Goal: Information Seeking & Learning: Compare options

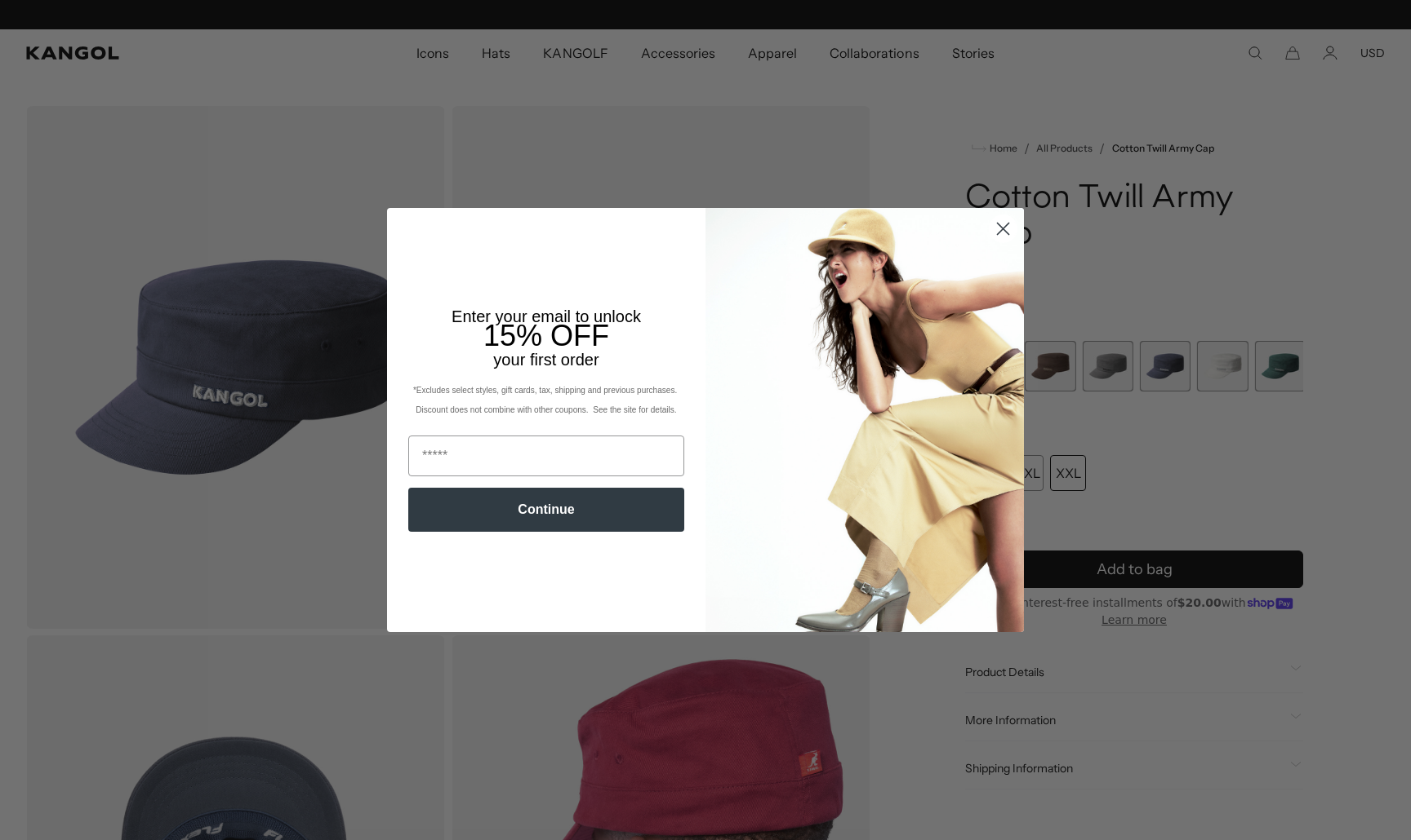
scroll to position [0, 337]
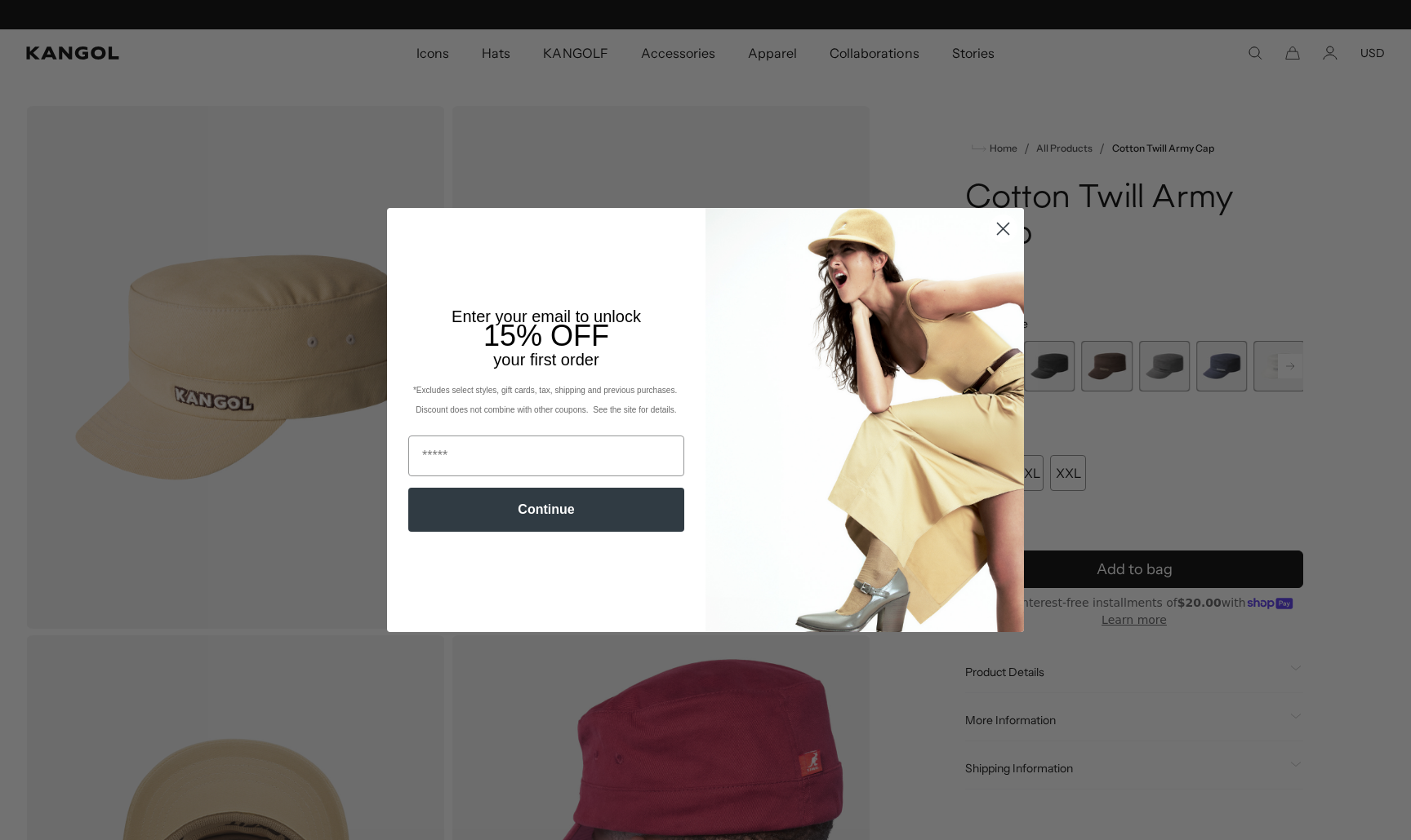
scroll to position [0, 337]
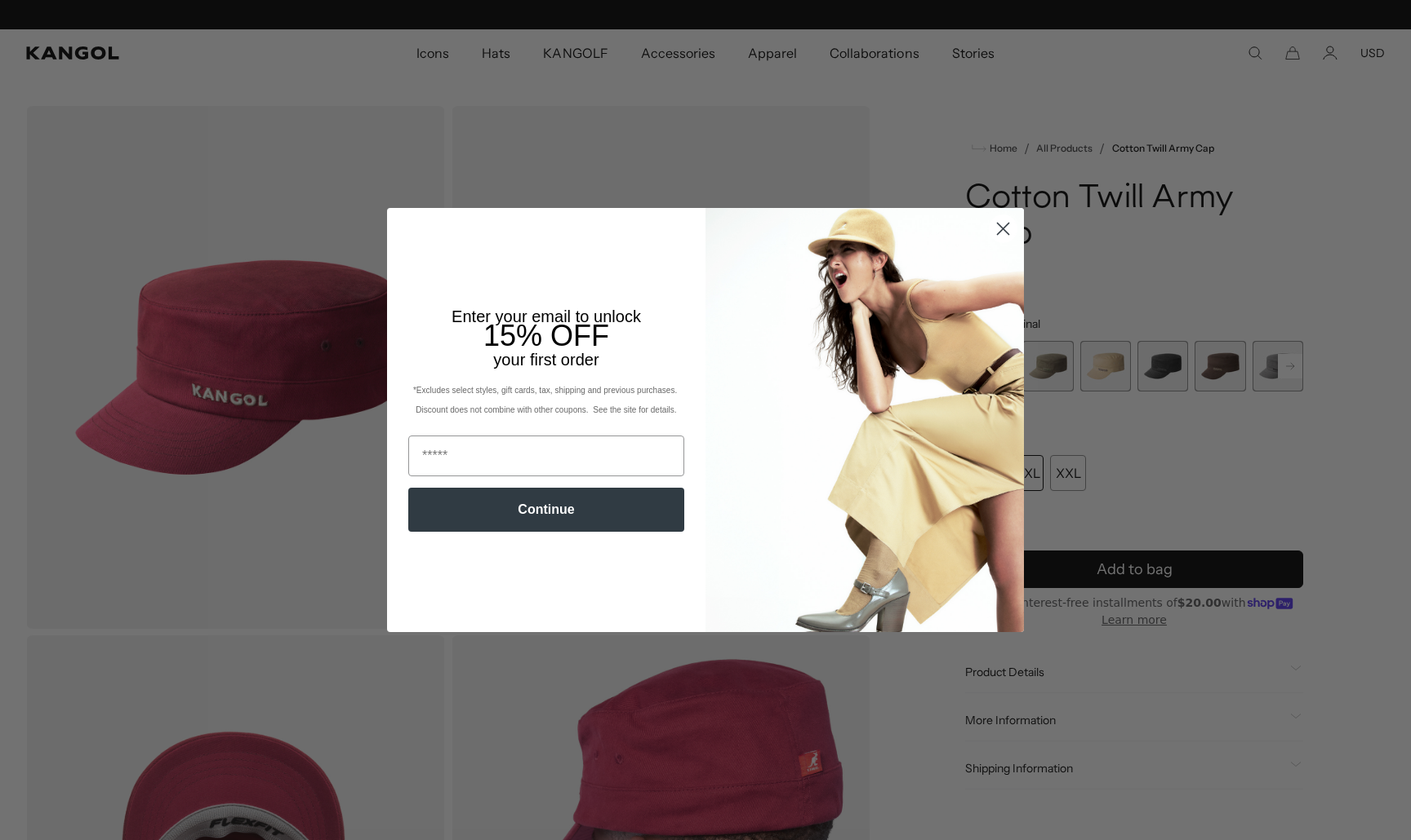
scroll to position [0, 337]
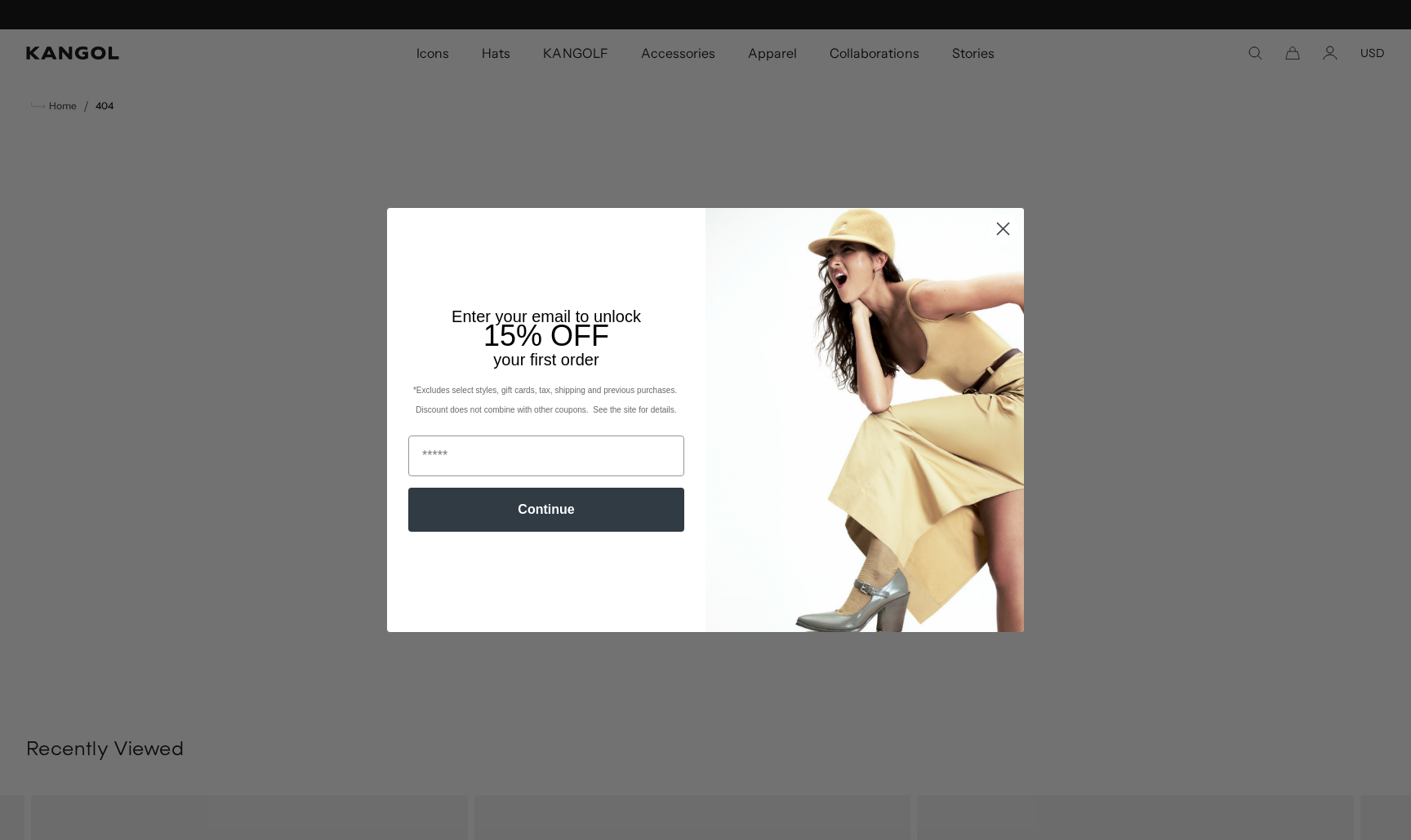
scroll to position [0, 337]
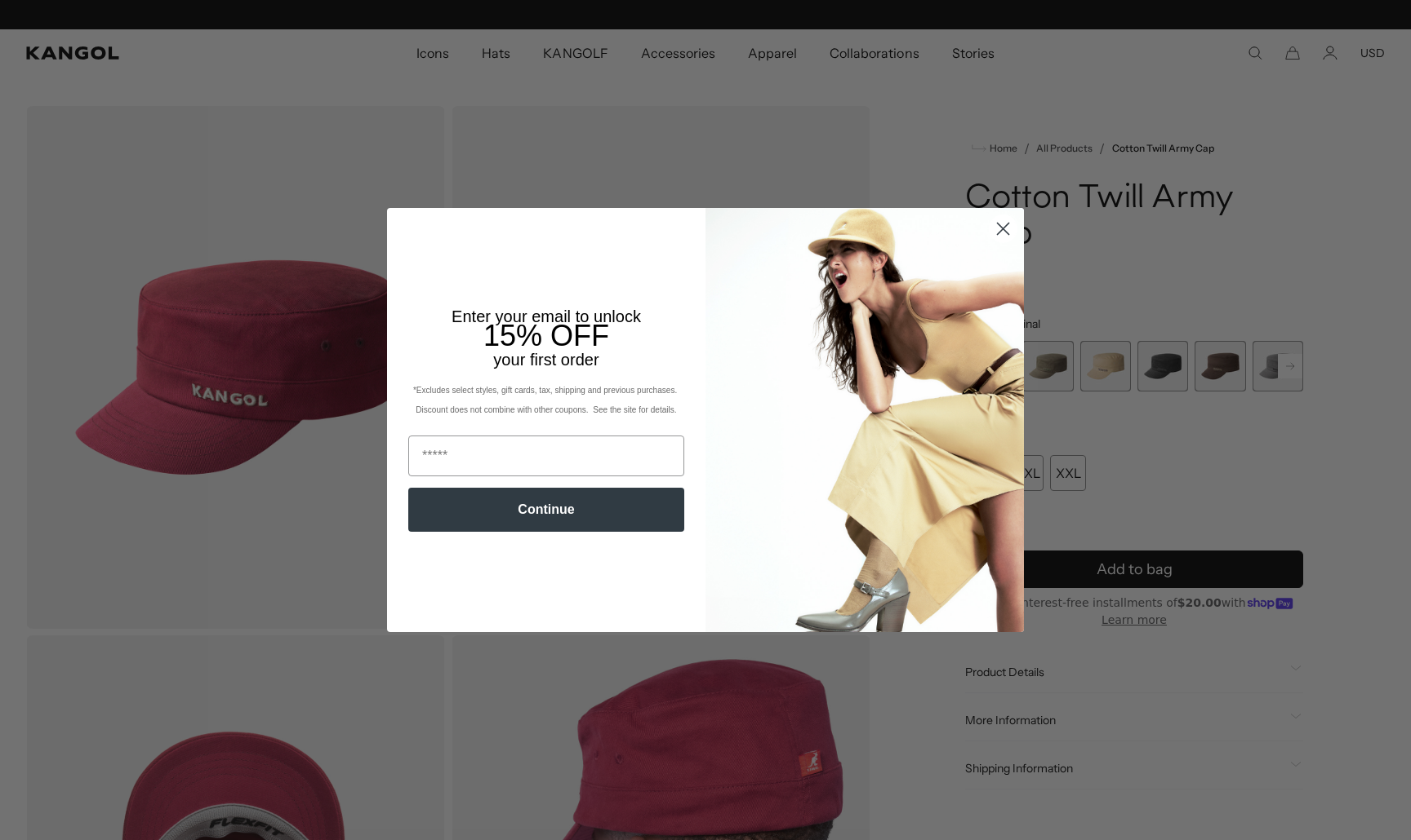
scroll to position [0, 337]
